Goal: Book appointment/travel/reservation

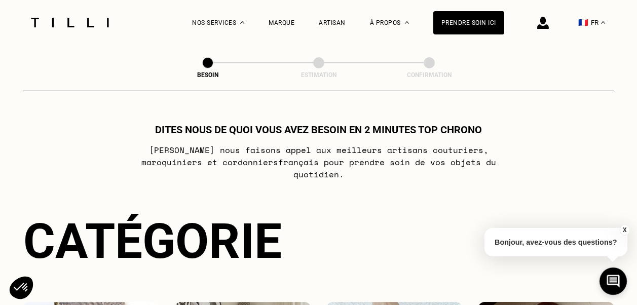
scroll to position [331, 0]
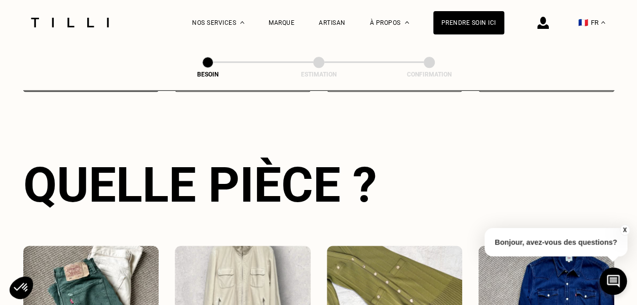
click at [623, 227] on button "X" at bounding box center [624, 229] width 10 height 11
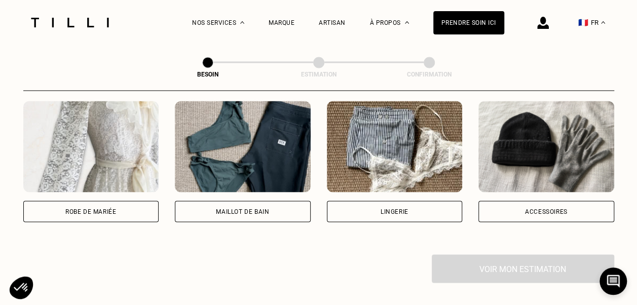
scroll to position [787, 0]
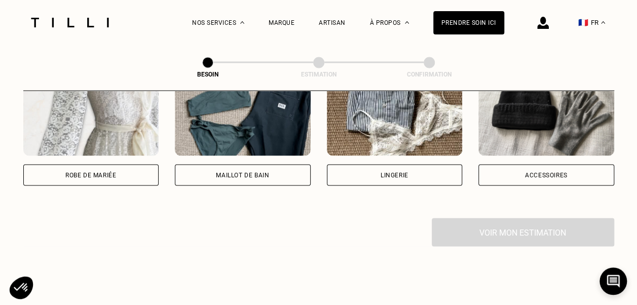
click at [438, 166] on div "Lingerie" at bounding box center [395, 174] width 136 height 21
select select "FR"
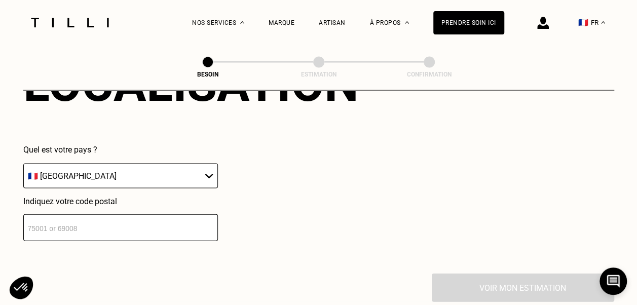
scroll to position [1033, 0]
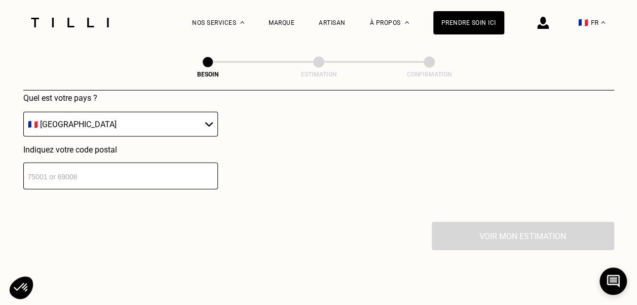
click at [151, 166] on input "number" at bounding box center [120, 176] width 194 height 27
type input "75001"
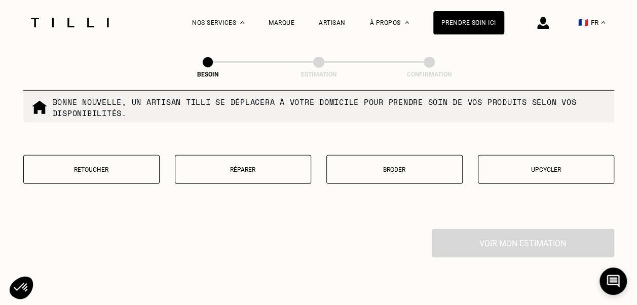
scroll to position [1234, 0]
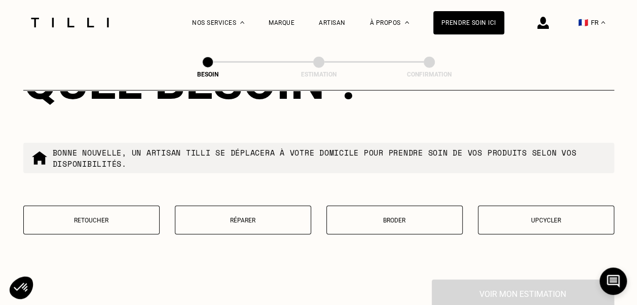
click at [397, 206] on button "Broder" at bounding box center [394, 220] width 136 height 29
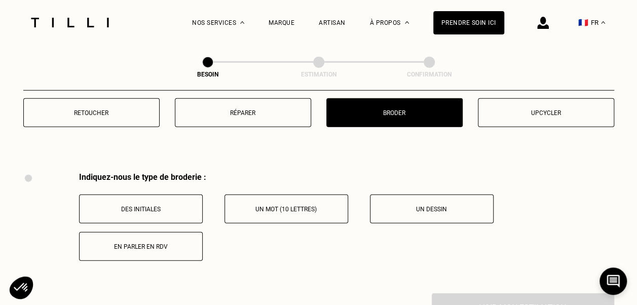
scroll to position [1342, 0]
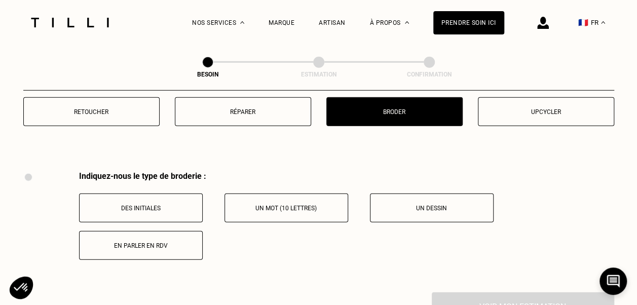
click at [141, 231] on button "En parler en RDV" at bounding box center [141, 245] width 124 height 29
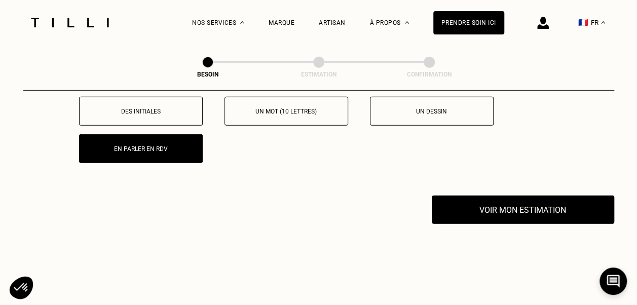
scroll to position [1443, 0]
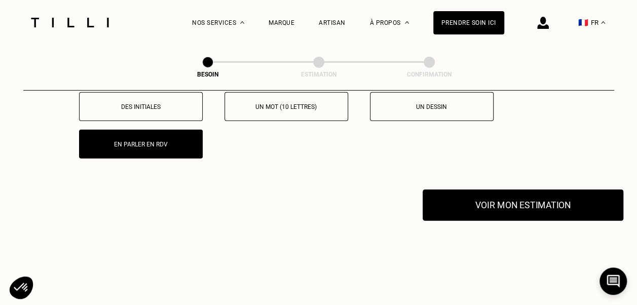
click at [510, 192] on button "Voir mon estimation" at bounding box center [522, 204] width 201 height 31
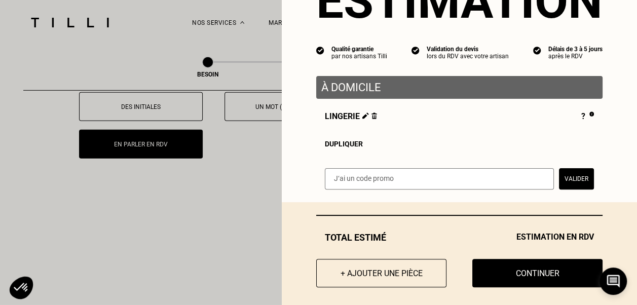
scroll to position [70, 0]
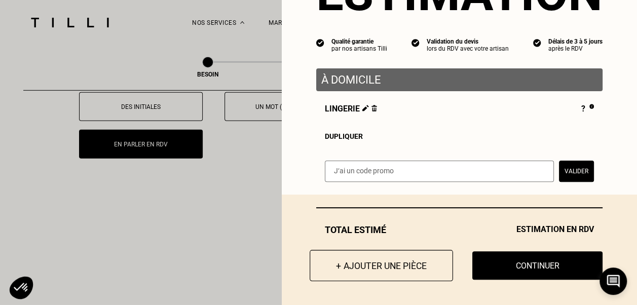
click at [386, 270] on button "+ Ajouter une pièce" at bounding box center [380, 265] width 143 height 31
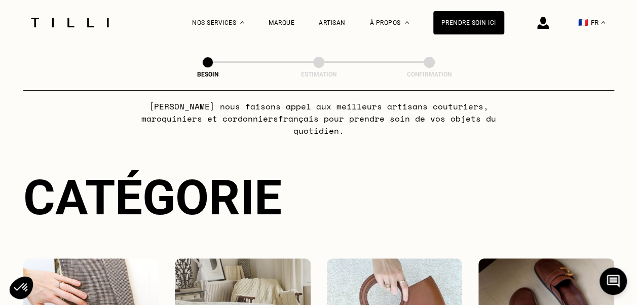
scroll to position [203, 0]
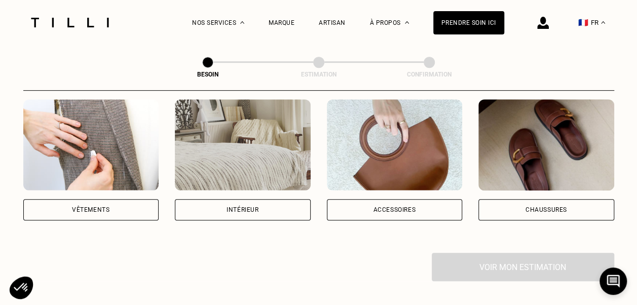
click at [145, 199] on div "Vêtements" at bounding box center [91, 209] width 136 height 21
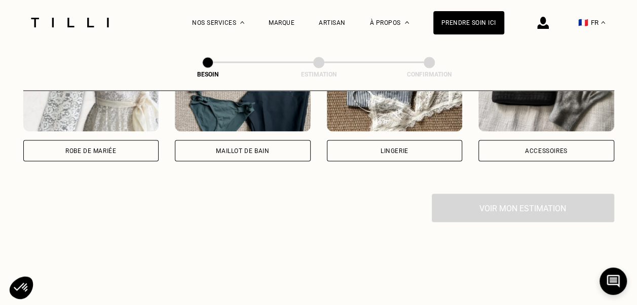
scroll to position [838, 0]
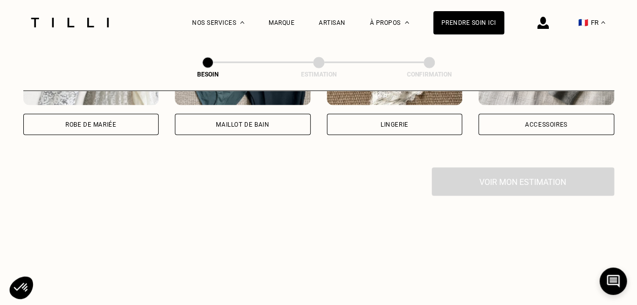
click at [401, 113] on div "Lingerie" at bounding box center [395, 123] width 136 height 21
select select "FR"
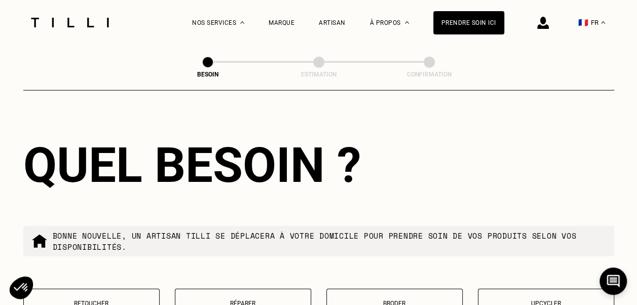
scroll to position [1236, 0]
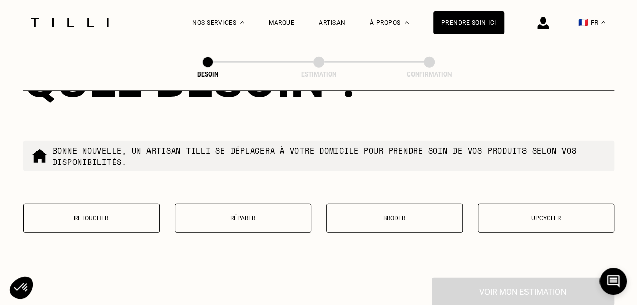
click at [379, 218] on button "Broder" at bounding box center [394, 218] width 136 height 29
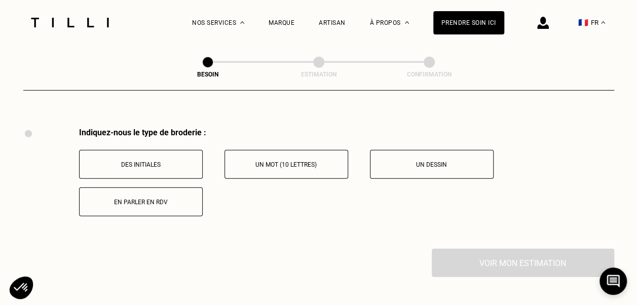
scroll to position [1393, 0]
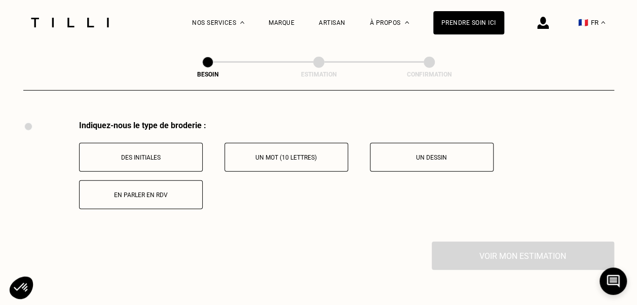
click at [184, 191] on p "En parler en RDV" at bounding box center [141, 194] width 112 height 7
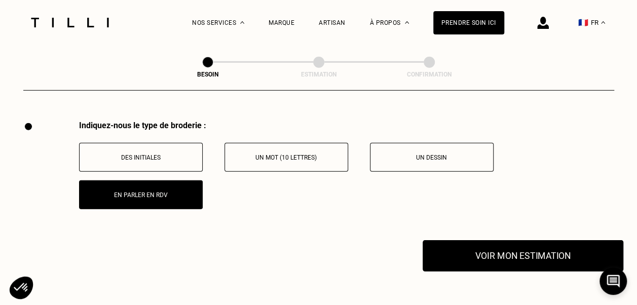
click at [524, 260] on button "Voir mon estimation" at bounding box center [522, 255] width 201 height 31
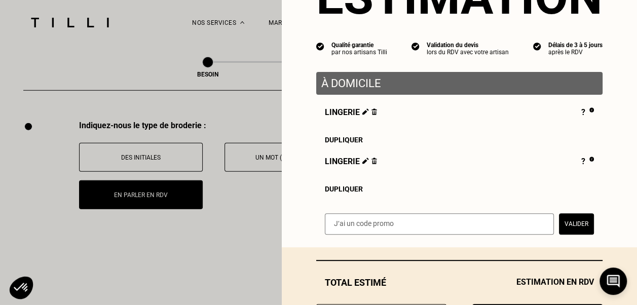
scroll to position [120, 0]
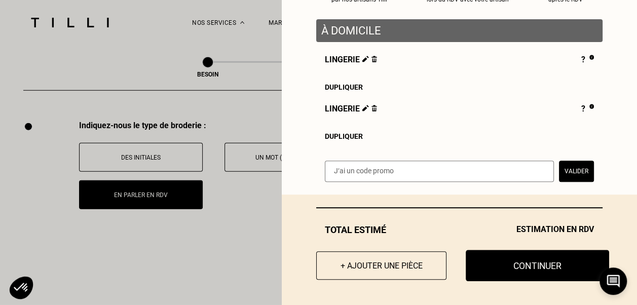
click at [517, 260] on button "Continuer" at bounding box center [536, 265] width 143 height 31
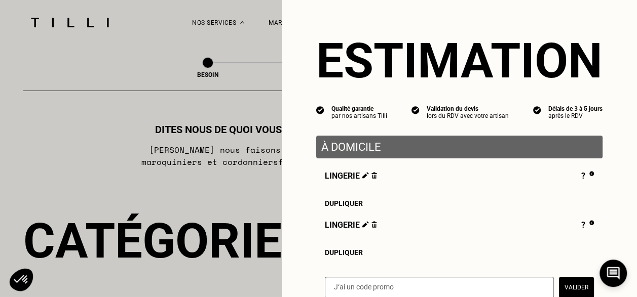
select select "FR"
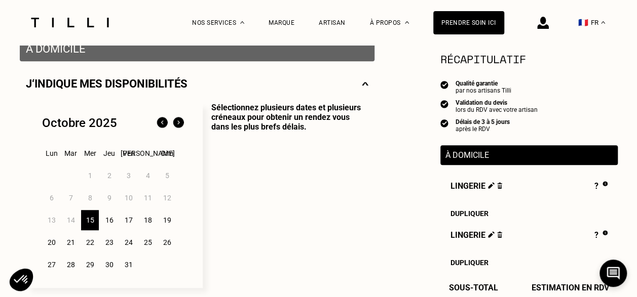
scroll to position [203, 0]
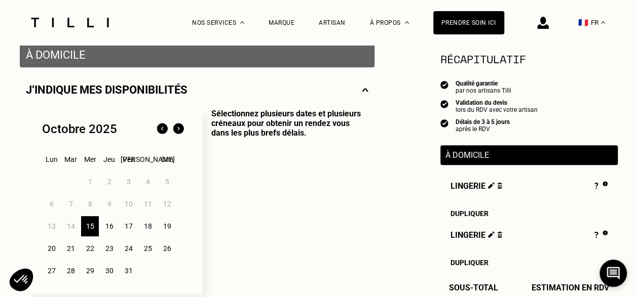
click at [178, 134] on img at bounding box center [178, 129] width 16 height 16
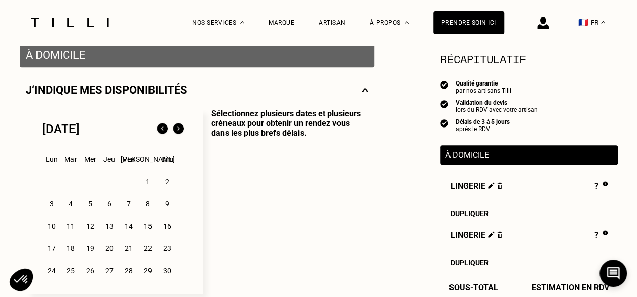
click at [178, 134] on img at bounding box center [178, 129] width 16 height 16
click at [161, 131] on img at bounding box center [162, 129] width 16 height 16
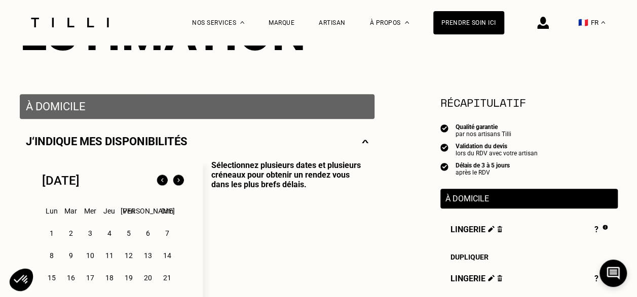
scroll to position [253, 0]
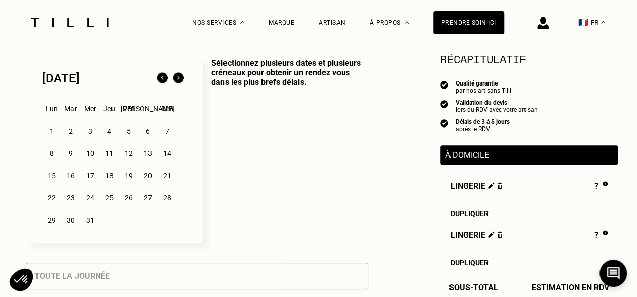
click at [174, 80] on img at bounding box center [178, 78] width 16 height 16
click at [181, 81] on img at bounding box center [178, 78] width 16 height 16
click at [162, 83] on img at bounding box center [162, 78] width 16 height 16
click at [148, 178] on div "17" at bounding box center [148, 176] width 18 height 20
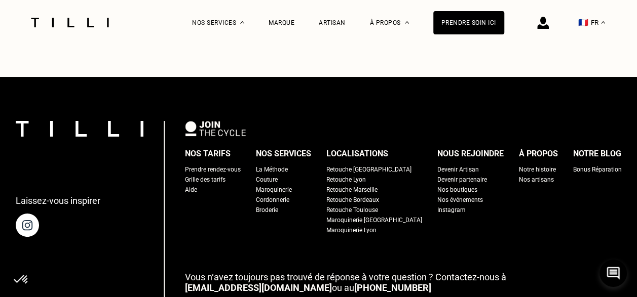
scroll to position [1621, 0]
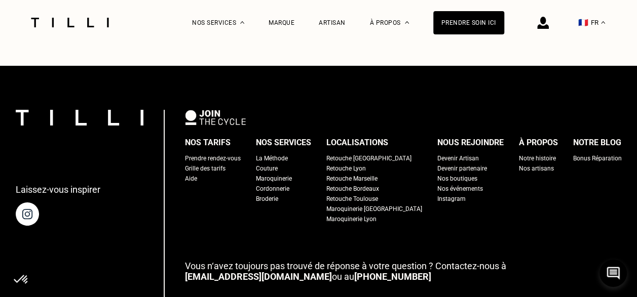
click at [225, 172] on div "Grille des tarifs" at bounding box center [205, 169] width 41 height 10
select select "FR"
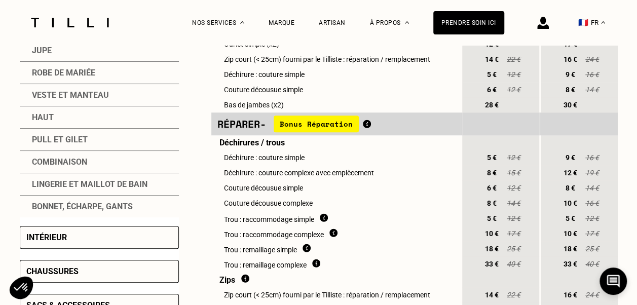
scroll to position [304, 0]
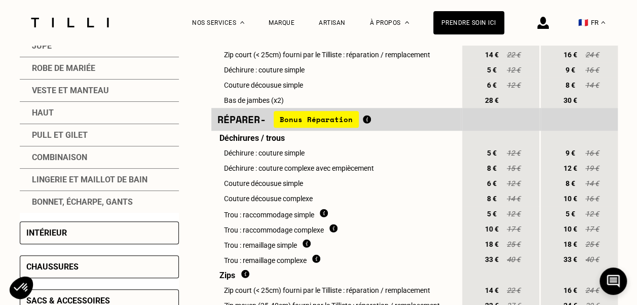
click at [93, 179] on div "Lingerie et maillot de bain" at bounding box center [99, 180] width 159 height 22
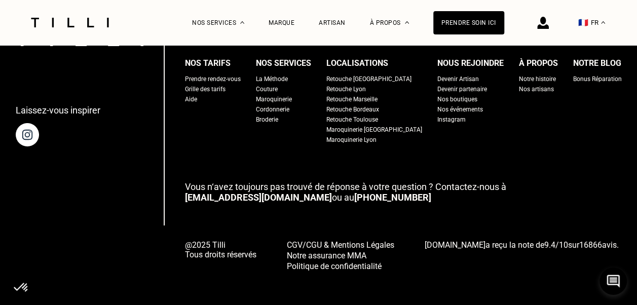
scroll to position [1722, 0]
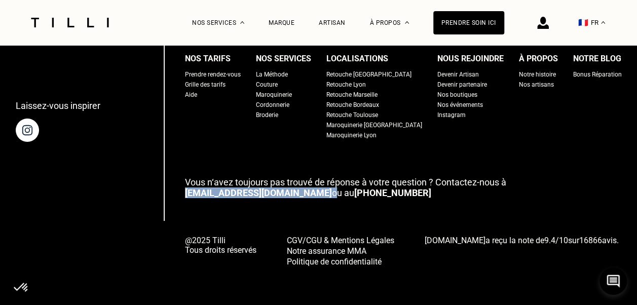
drag, startPoint x: 260, startPoint y: 211, endPoint x: 196, endPoint y: 215, distance: 64.0
click at [196, 215] on div "Laissez-vous inspirer Nos tarifs Prendre rendez-vous Grille des tarifs Aide Nos…" at bounding box center [319, 146] width 606 height 241
click at [198, 198] on link "[EMAIL_ADDRESS][DOMAIN_NAME]" at bounding box center [258, 192] width 147 height 11
click at [442, 110] on div "Nos événements" at bounding box center [460, 105] width 46 height 10
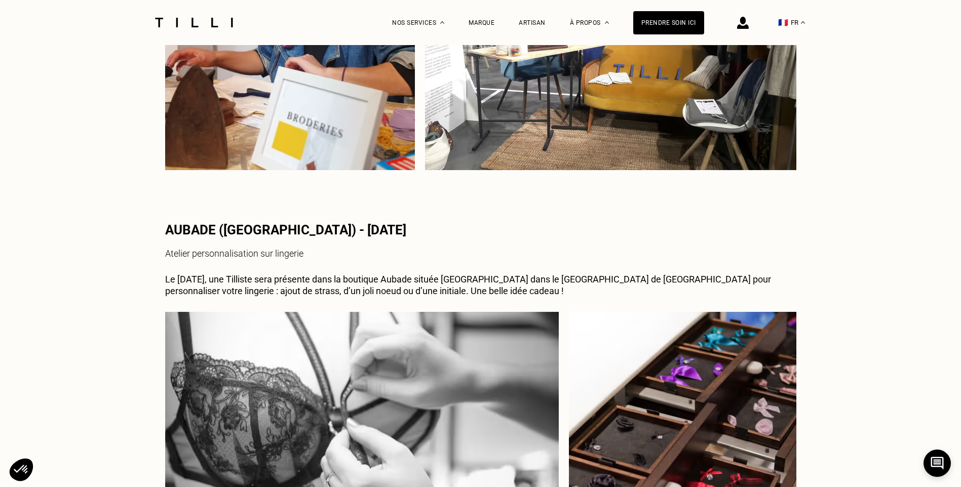
scroll to position [20006, 0]
